Goal: Task Accomplishment & Management: Complete application form

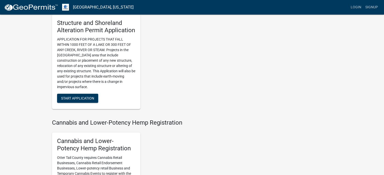
scroll to position [361, 0]
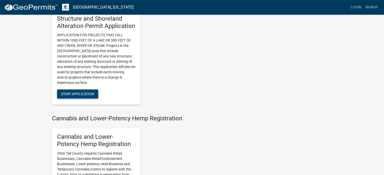
click at [80, 97] on button "Start Application" at bounding box center [77, 94] width 41 height 9
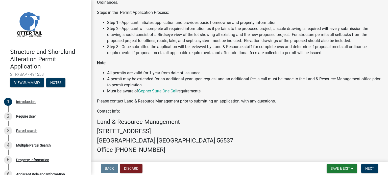
scroll to position [114, 0]
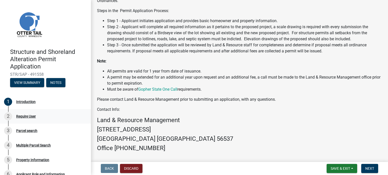
click at [25, 117] on div "Require User" at bounding box center [26, 117] width 20 height 4
click at [6, 118] on div "2" at bounding box center [8, 117] width 8 height 8
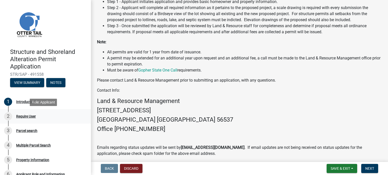
scroll to position [145, 0]
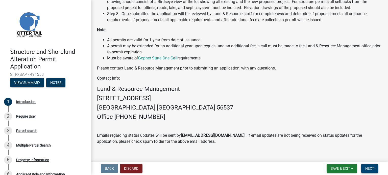
click at [370, 168] on span "Next" at bounding box center [369, 169] width 9 height 4
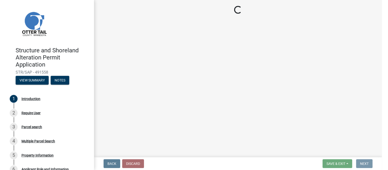
scroll to position [0, 0]
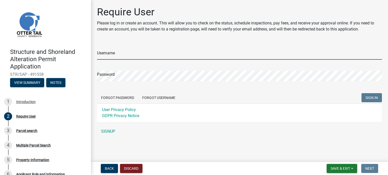
click at [118, 50] on input "Username" at bounding box center [239, 54] width 285 height 10
type input "JEverts"
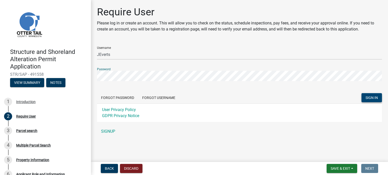
click at [371, 97] on span "SIGN IN" at bounding box center [371, 98] width 12 height 4
click at [361, 93] on button "SIGN IN" at bounding box center [371, 97] width 20 height 9
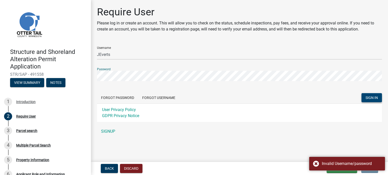
click at [369, 98] on span "SIGN IN" at bounding box center [371, 98] width 12 height 4
click at [315, 163] on div "Invalid Username/password" at bounding box center [347, 164] width 76 height 14
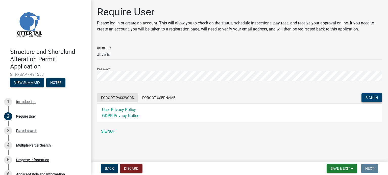
click at [121, 98] on button "Forgot Password" at bounding box center [117, 97] width 41 height 9
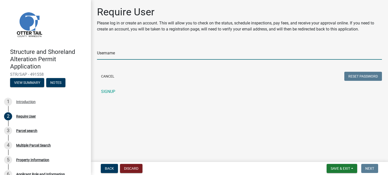
click at [114, 53] on input "Username" at bounding box center [239, 54] width 285 height 10
type input "JEverts"
click at [344, 72] on button "Reset Password" at bounding box center [363, 76] width 38 height 9
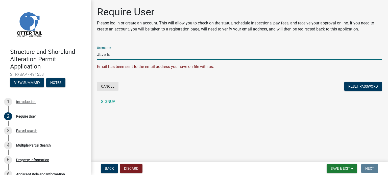
click at [110, 87] on button "Cancel" at bounding box center [107, 86] width 21 height 9
